Goal: Information Seeking & Learning: Learn about a topic

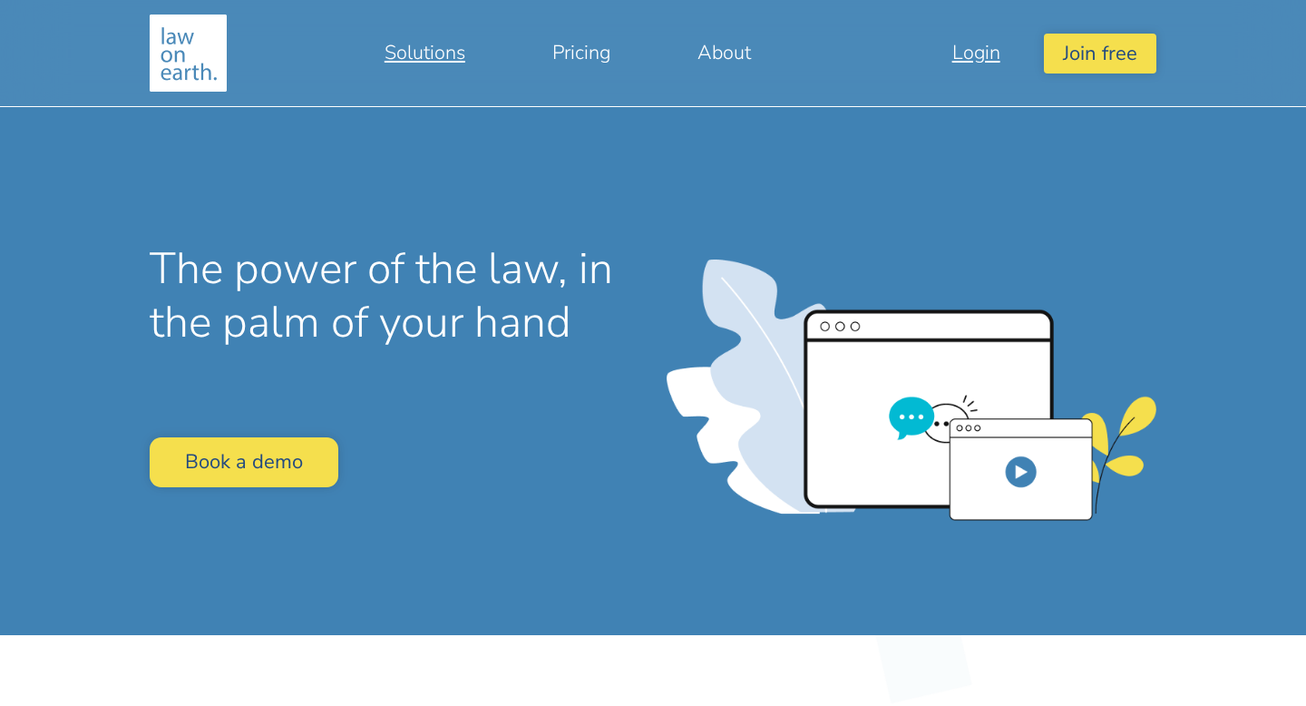
click at [984, 54] on link "Login" at bounding box center [976, 53] width 135 height 44
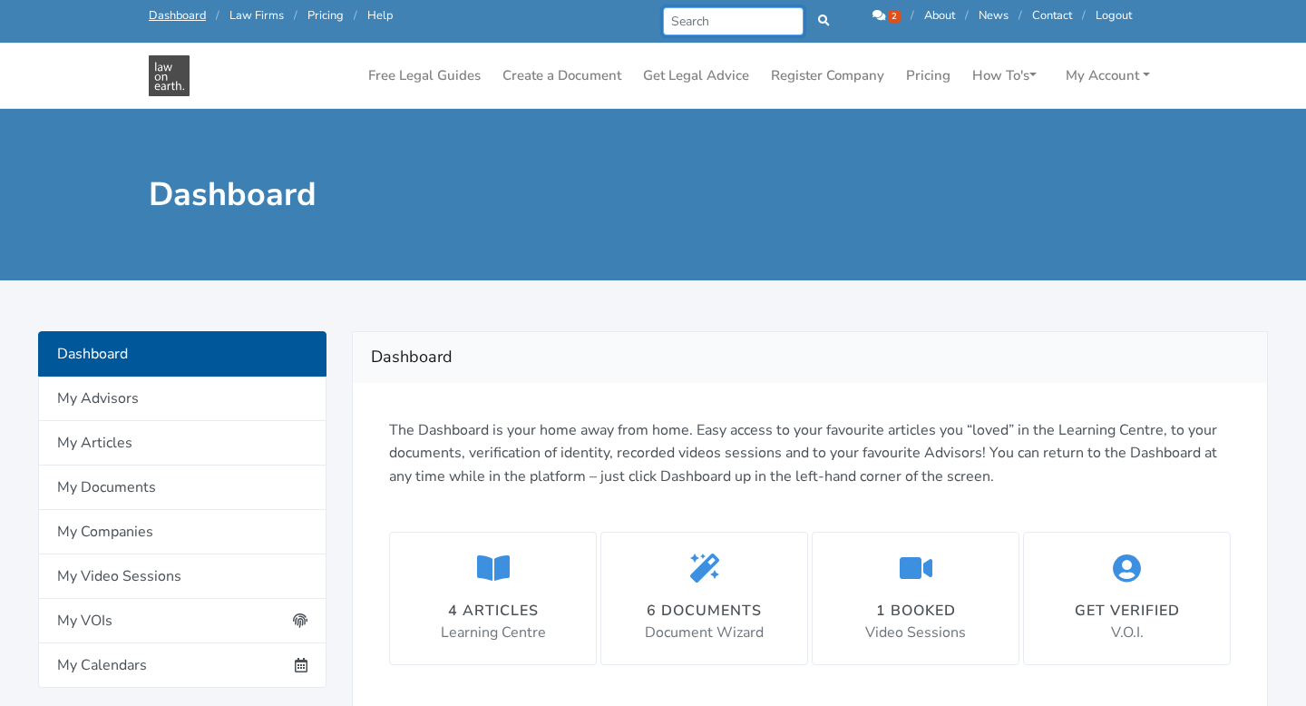
click at [765, 19] on input "Search" at bounding box center [733, 21] width 141 height 28
type input "divorce"
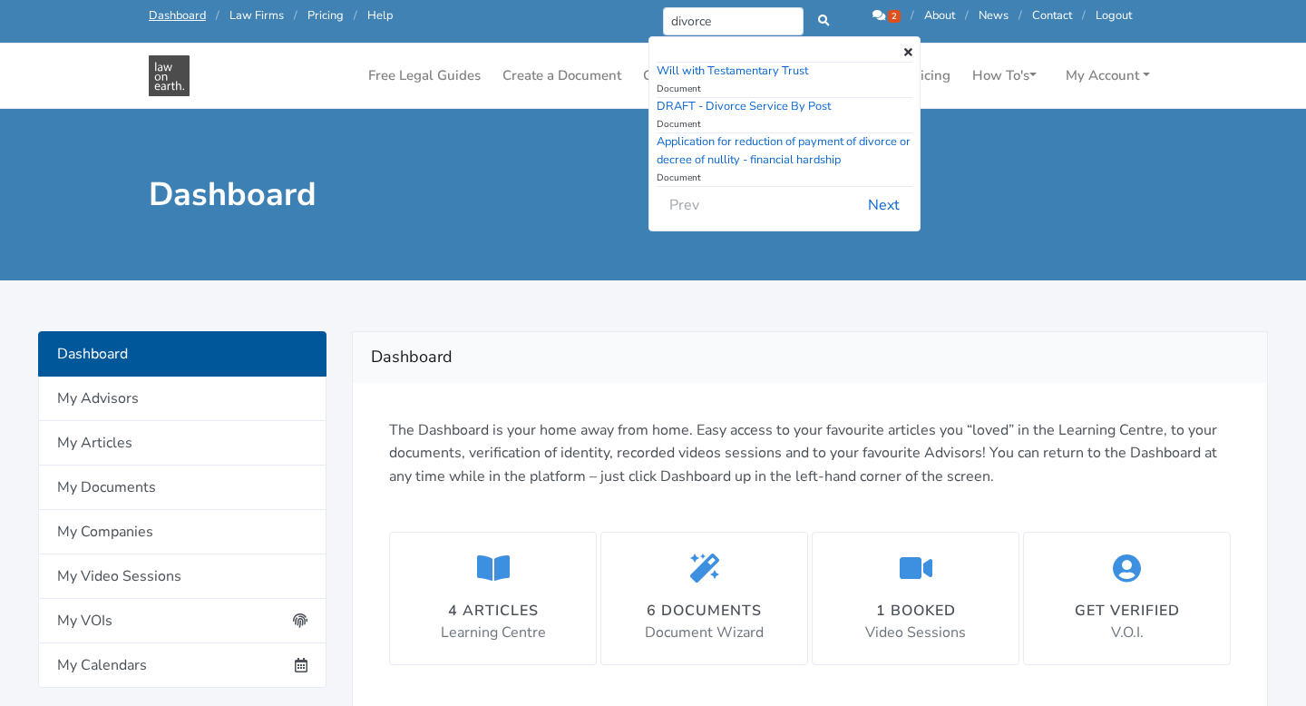
click at [800, 296] on div at bounding box center [653, 292] width 1306 height 25
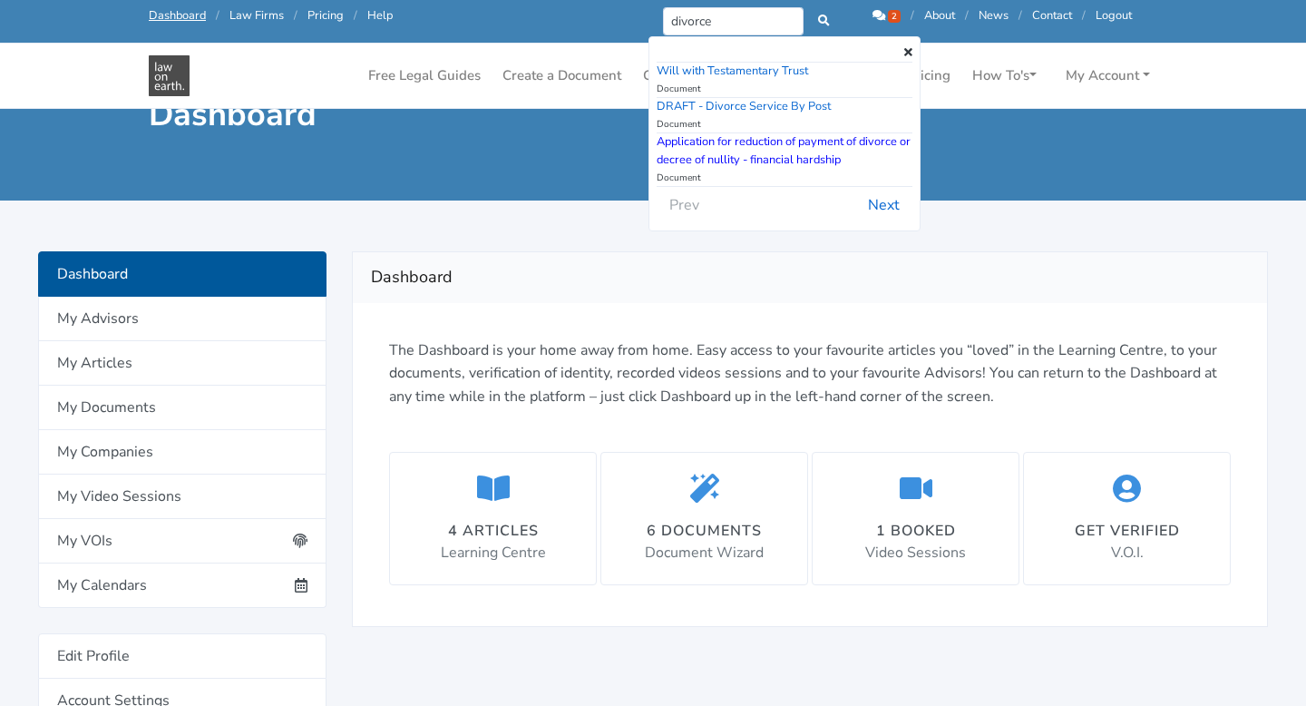
scroll to position [24, 0]
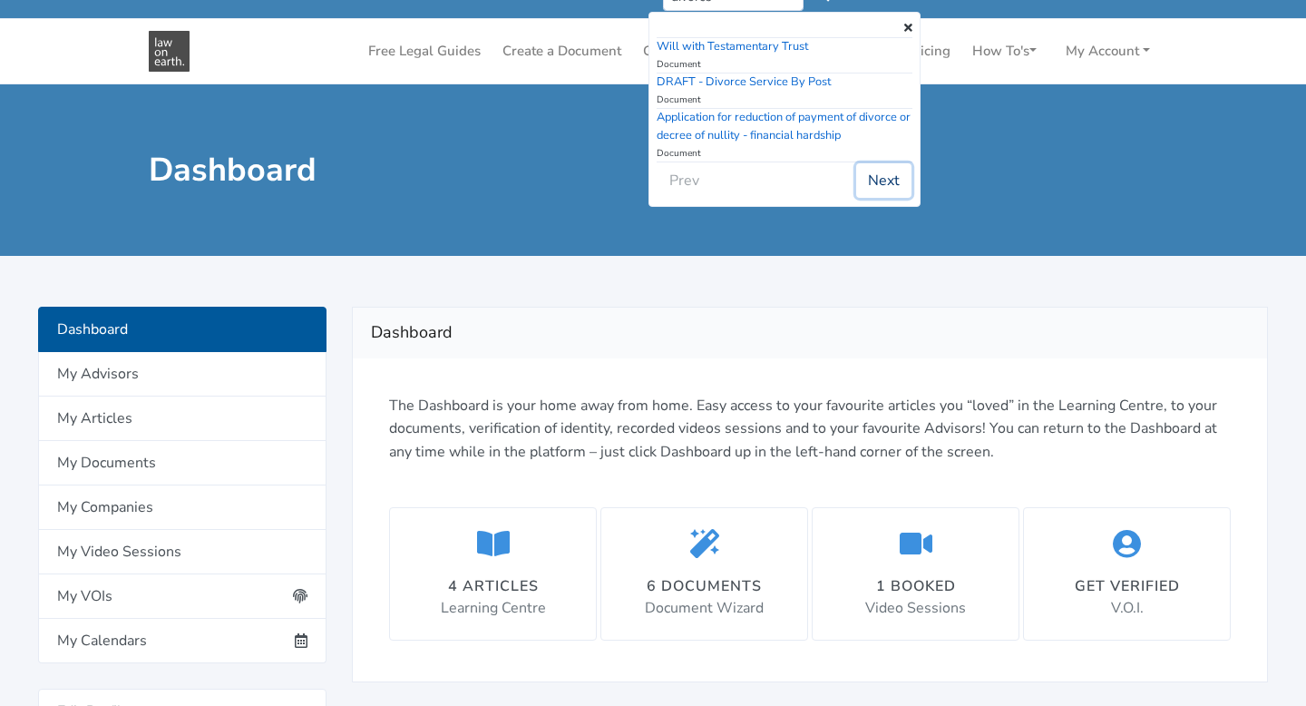
click at [876, 180] on button "Next" at bounding box center [883, 180] width 55 height 34
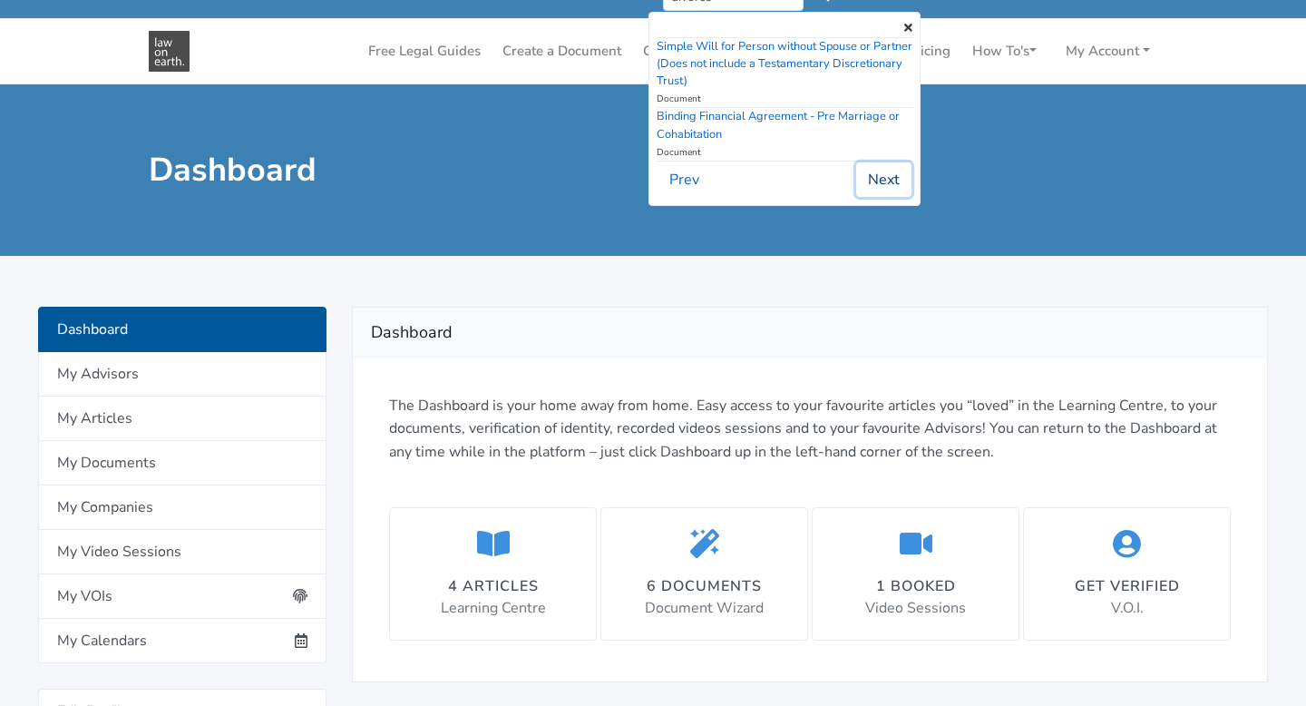
click at [891, 176] on button "Next" at bounding box center [883, 179] width 55 height 34
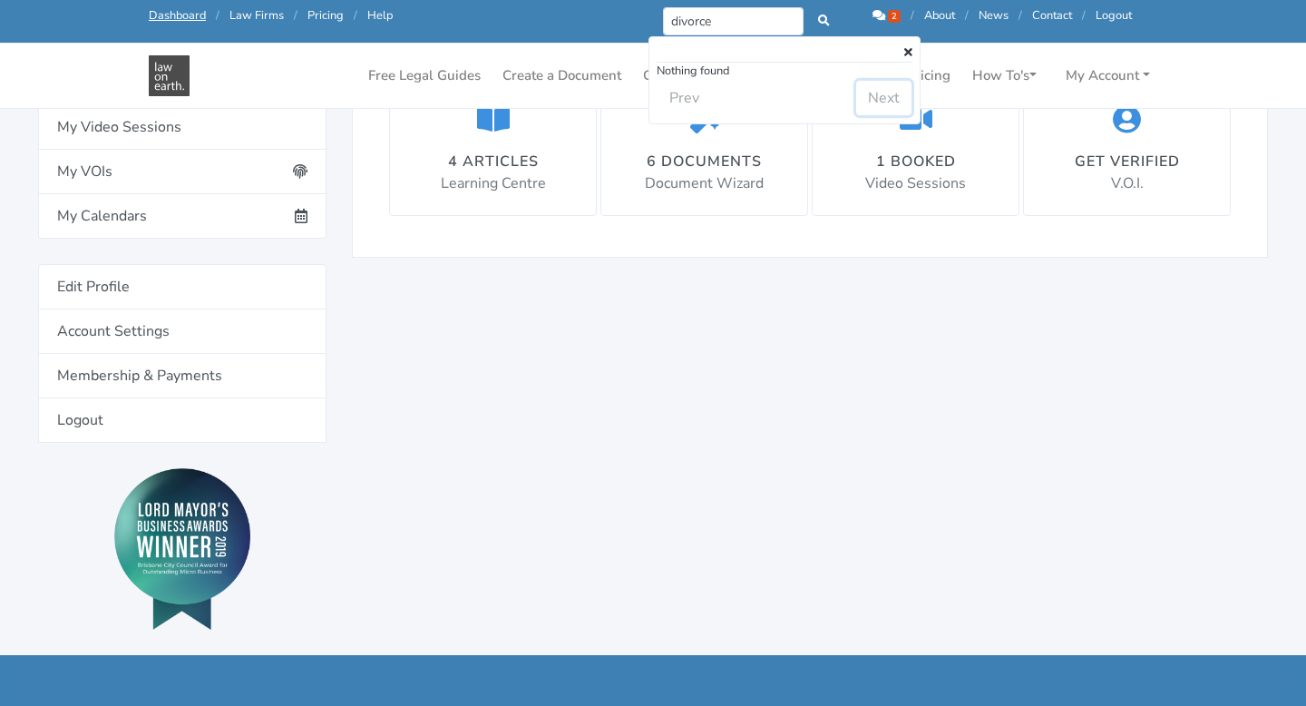
scroll to position [0, 0]
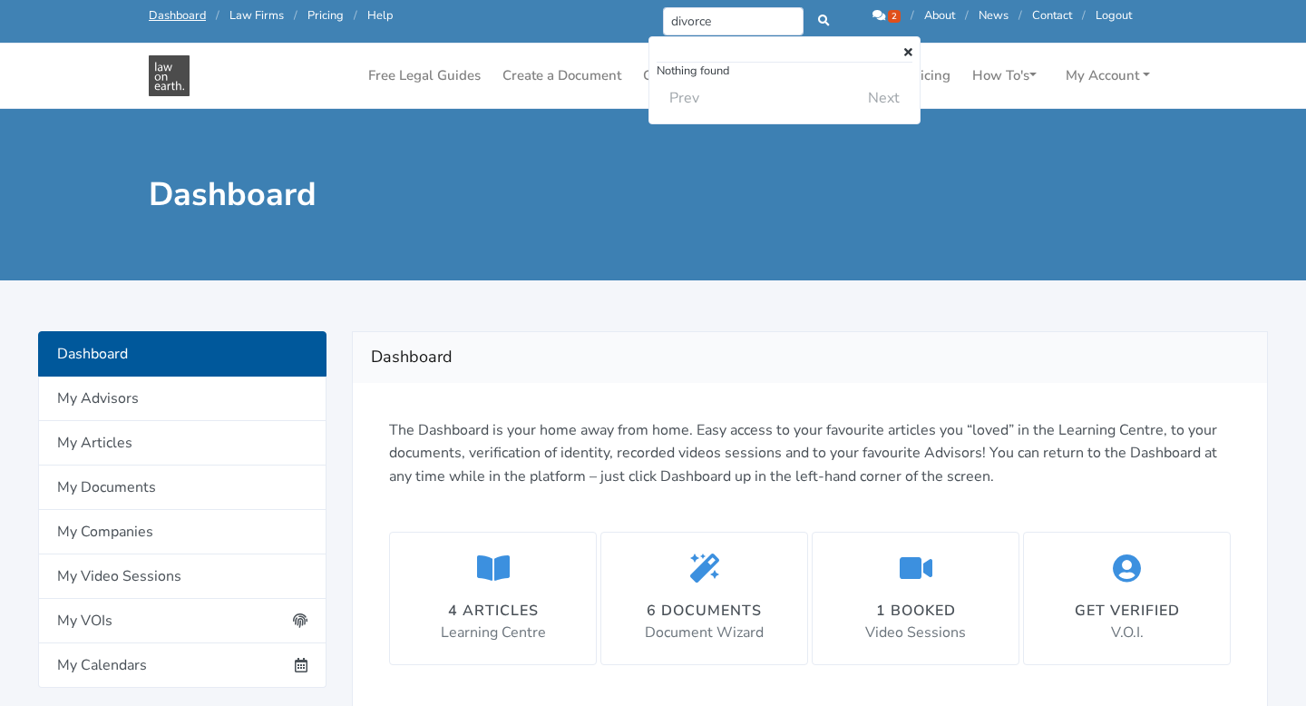
click at [906, 49] on icon at bounding box center [908, 53] width 8 height 12
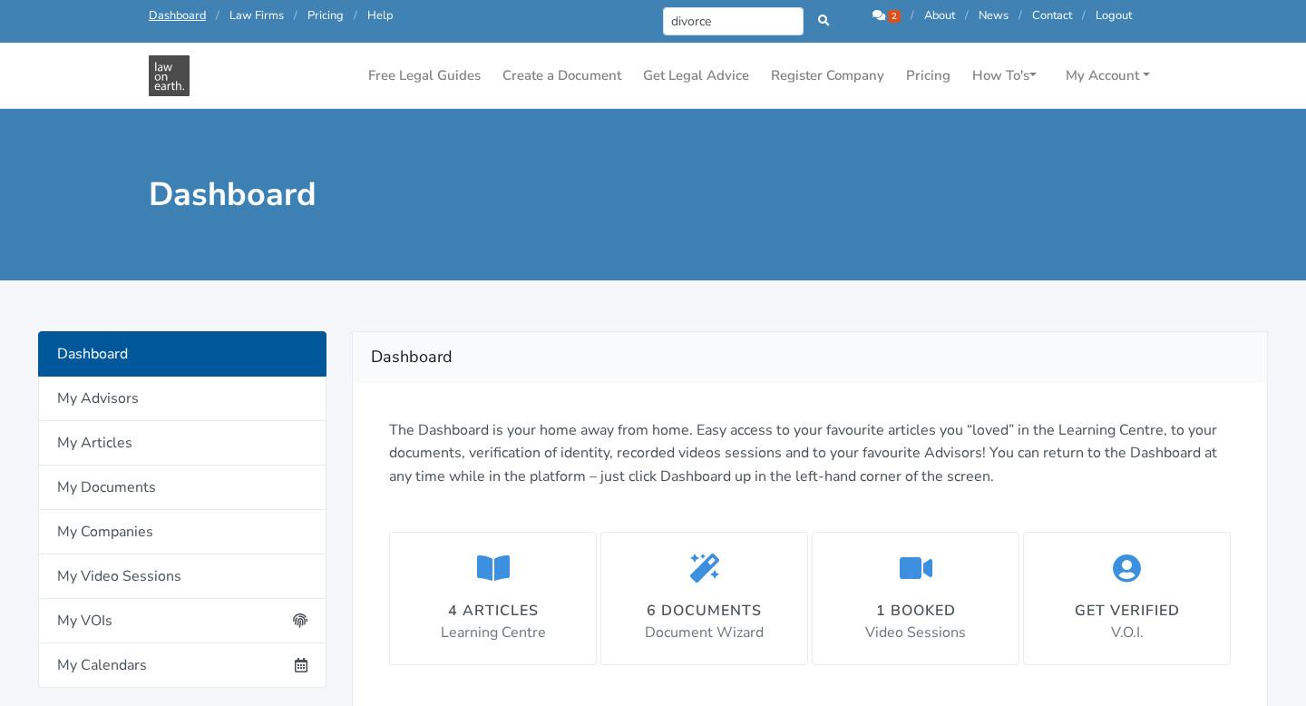
click at [880, 19] on icon at bounding box center [878, 16] width 13 height 12
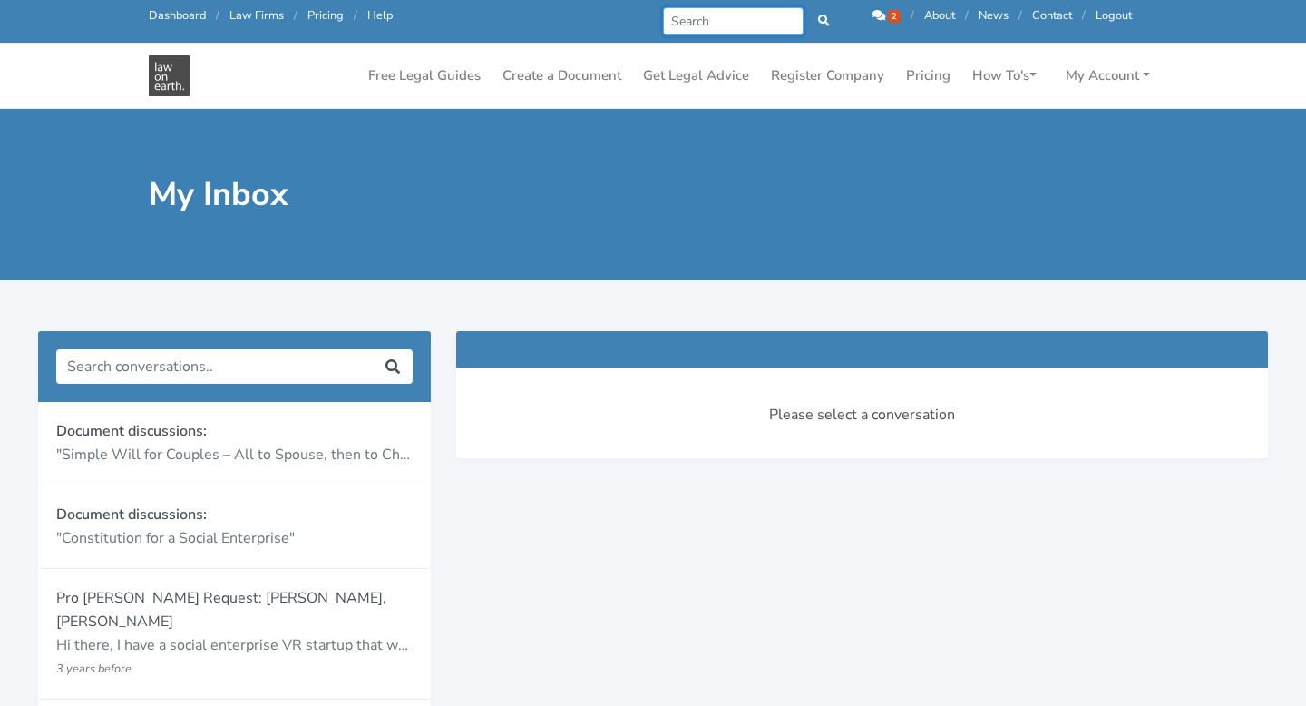
click at [720, 17] on input "Search" at bounding box center [733, 21] width 141 height 28
type input "divorc"
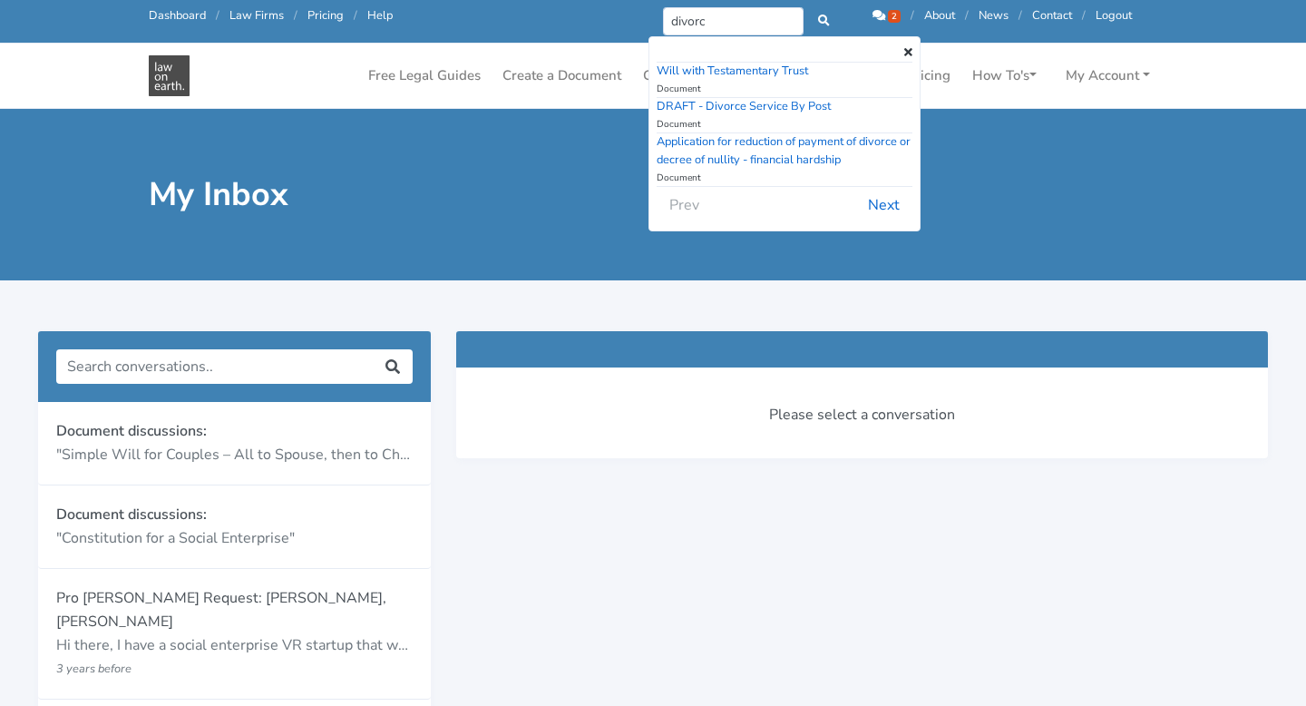
click at [521, 144] on div "My Inbox" at bounding box center [653, 194] width 1306 height 171
click at [638, 73] on link "Get Legal Advice" at bounding box center [696, 75] width 121 height 35
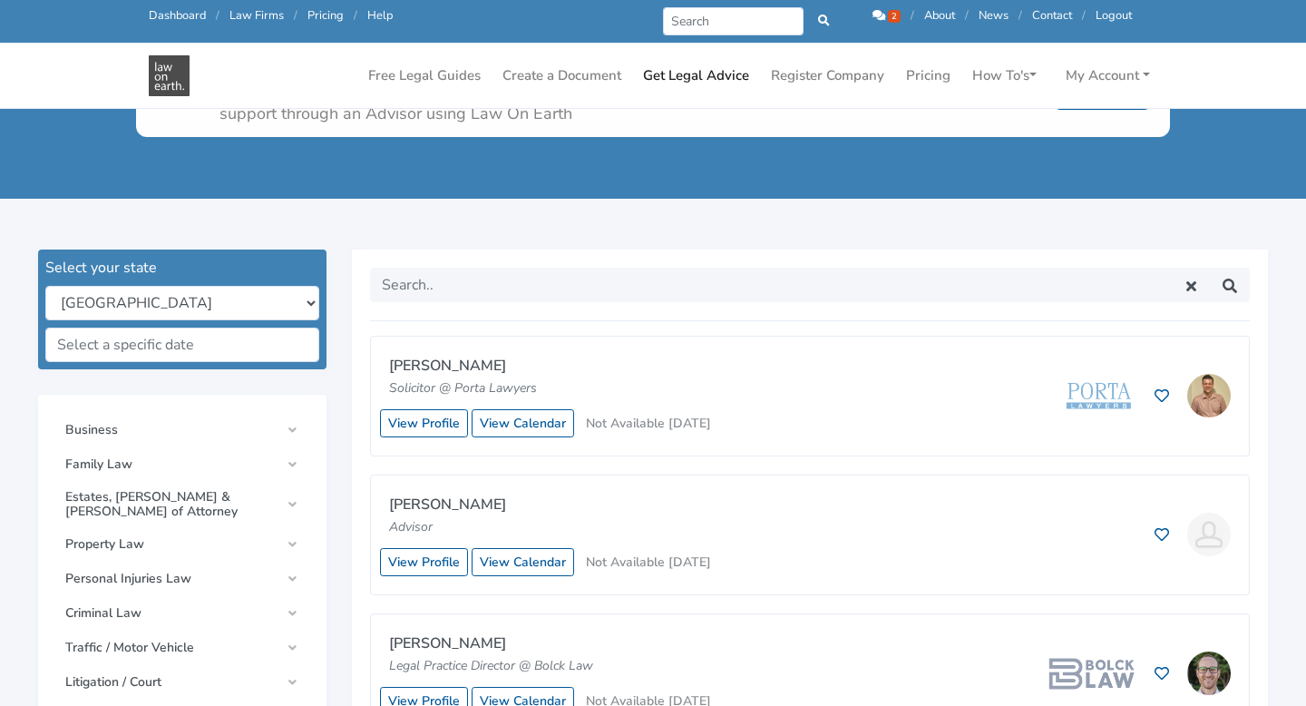
scroll to position [386, 0]
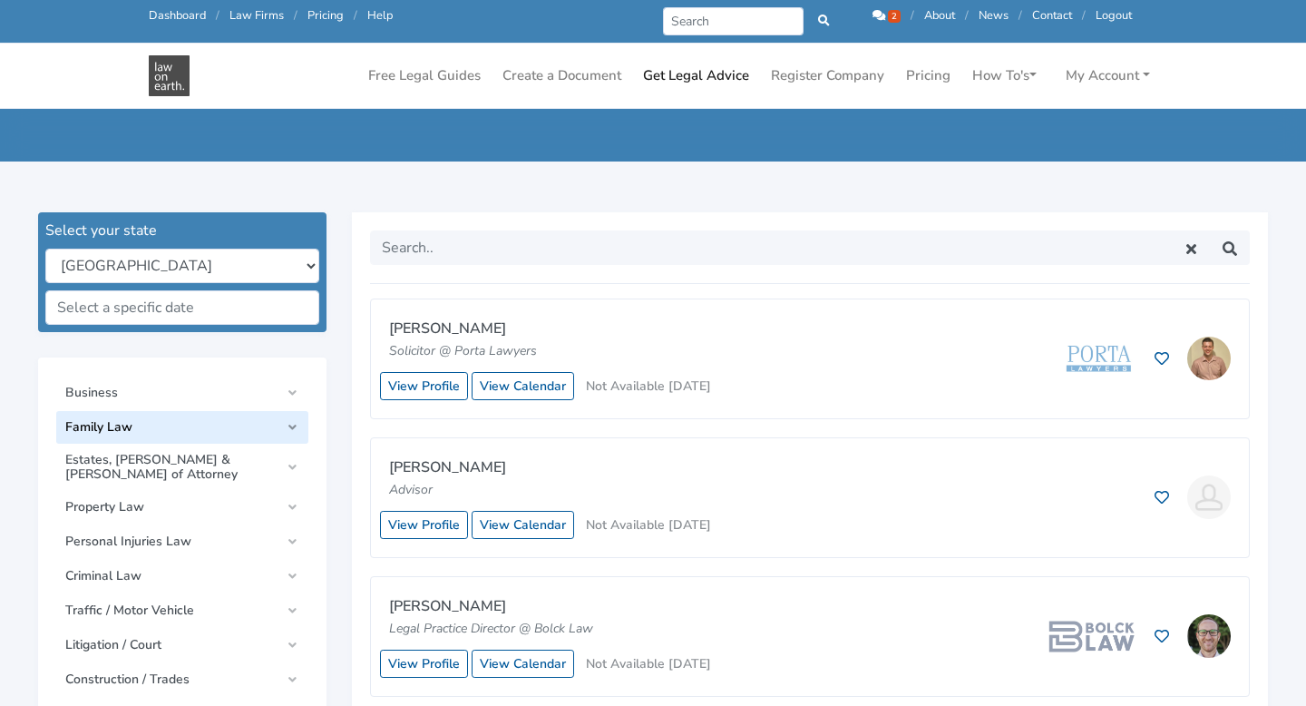
click at [289, 427] on link "Family Law" at bounding box center [182, 427] width 252 height 33
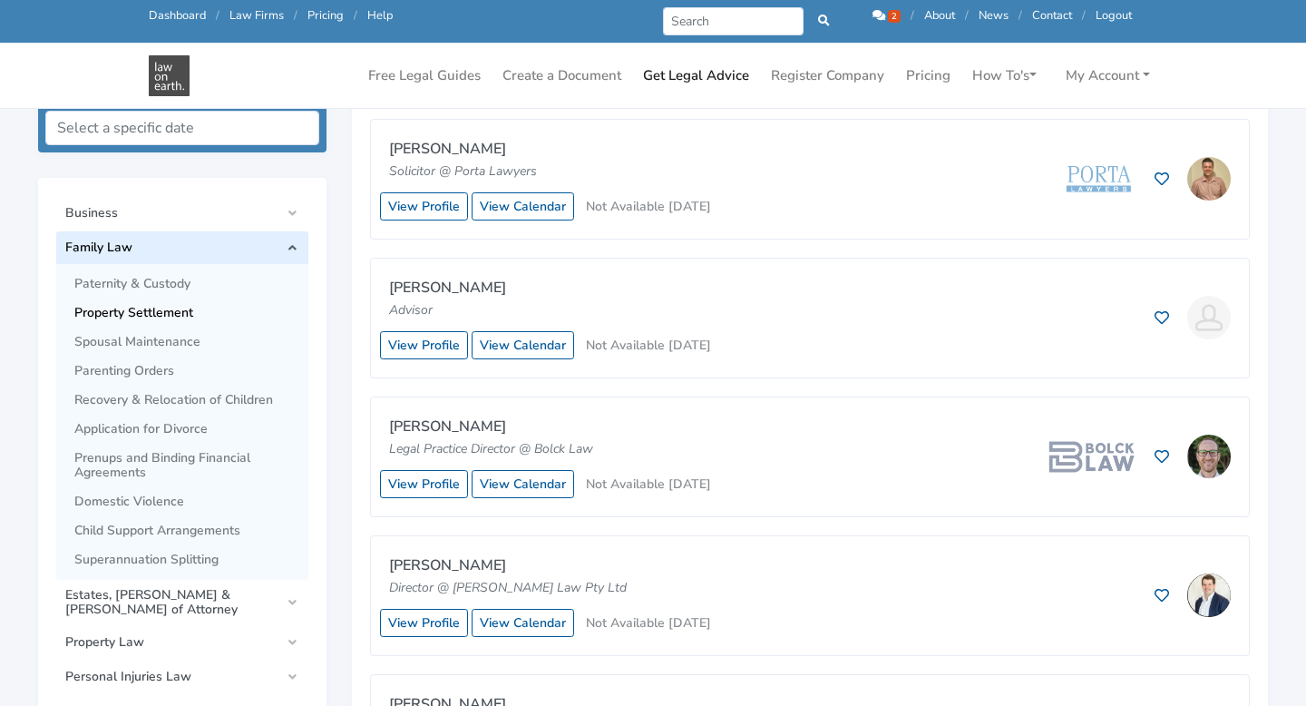
scroll to position [567, 0]
click at [186, 428] on span "Application for Divorce" at bounding box center [186, 428] width 225 height 15
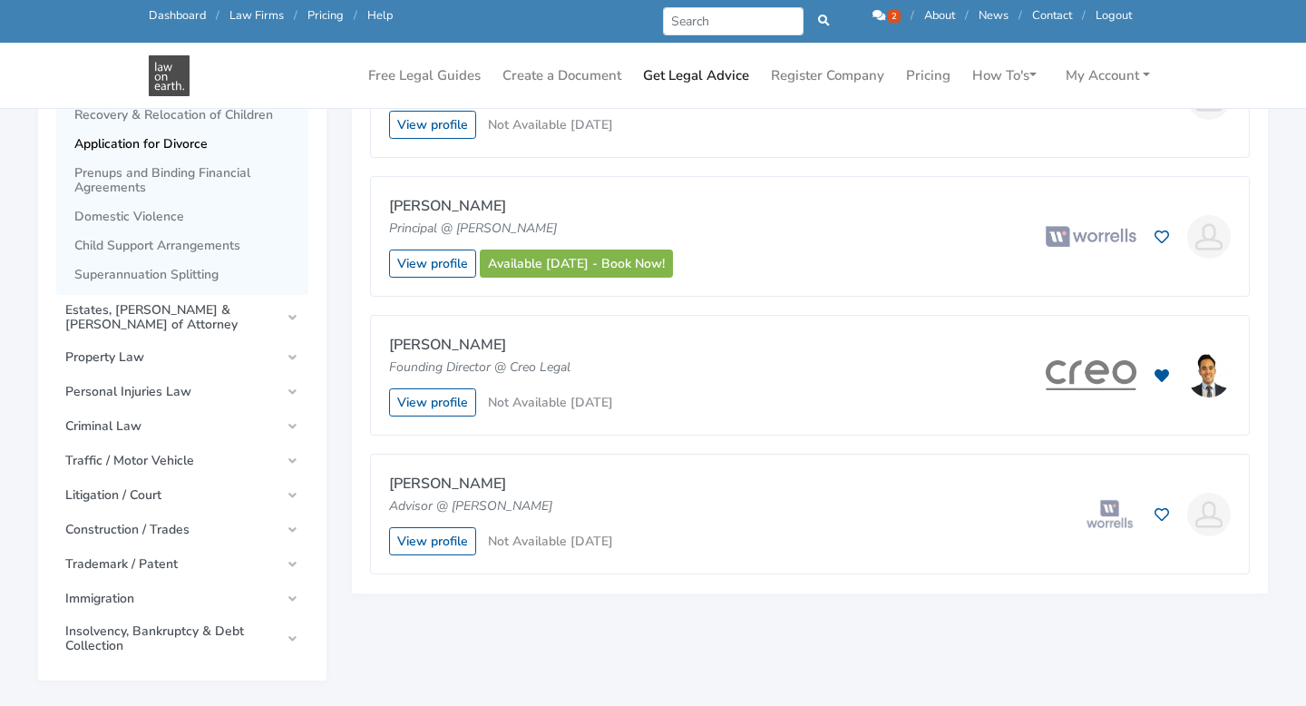
scroll to position [854, 0]
